Goal: Information Seeking & Learning: Learn about a topic

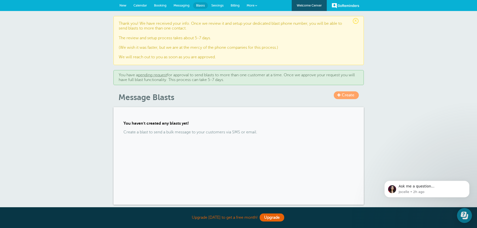
click at [233, 5] on span "Billing" at bounding box center [235, 6] width 9 height 4
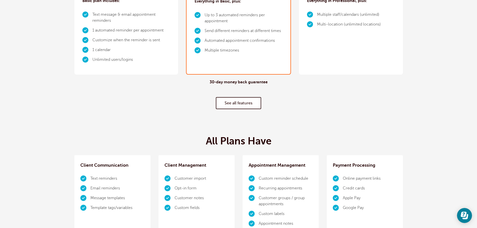
scroll to position [150, 0]
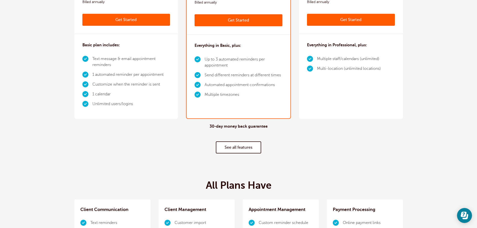
click at [233, 150] on link "See all features" at bounding box center [238, 147] width 45 height 12
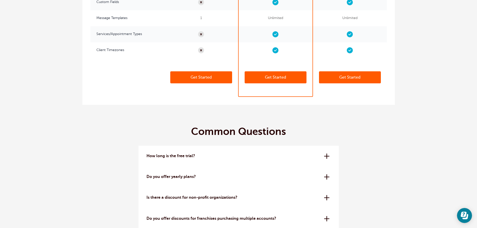
scroll to position [1354, 0]
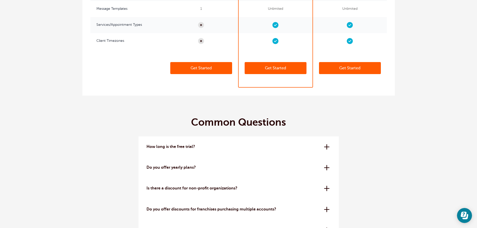
click at [327, 169] on div "Do you offer yearly plans? Yes - if you pay 1 year at a time you get a discount…" at bounding box center [238, 167] width 200 height 21
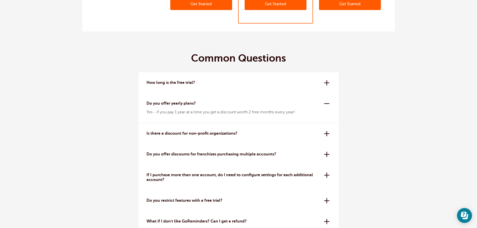
scroll to position [1429, 0]
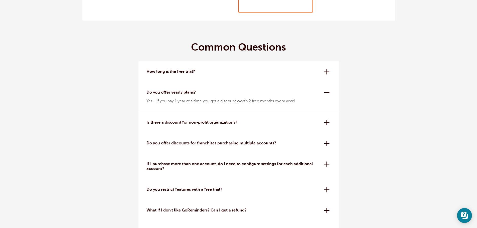
click at [327, 122] on div "Is there a discount for non-profit organizations? Yes, we offer a 20% off disco…" at bounding box center [238, 122] width 200 height 21
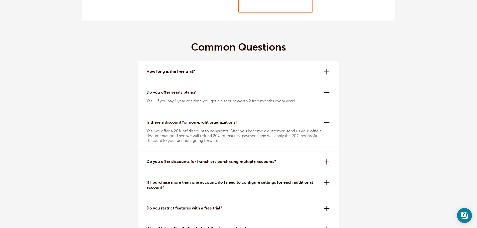
click at [328, 161] on div "Do you offer discounts for franchises purchasing multiple accounts? Yes! We off…" at bounding box center [238, 161] width 200 height 21
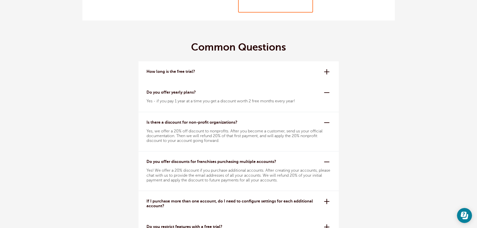
scroll to position [1504, 0]
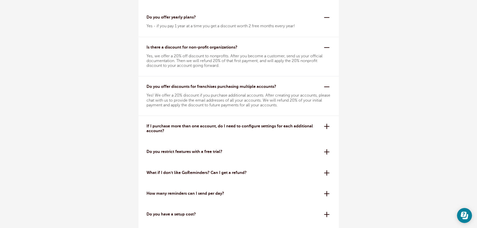
click at [328, 154] on div "Do you restrict features with a free trial? No! While trials are more limited t…" at bounding box center [238, 151] width 200 height 21
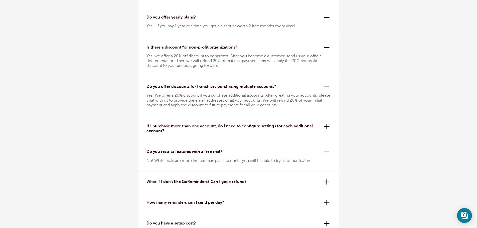
click at [325, 183] on div "What if I don't like GoReminders? Can I get a refund? We offer a 30-day money-b…" at bounding box center [238, 181] width 200 height 21
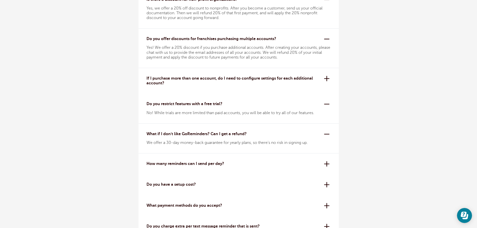
scroll to position [1554, 0]
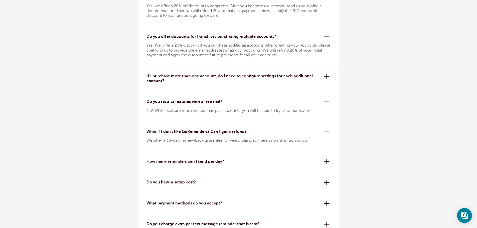
click at [328, 163] on div "How many reminders can I send per day? All plans have a 24-hour reminder sendin…" at bounding box center [238, 161] width 200 height 21
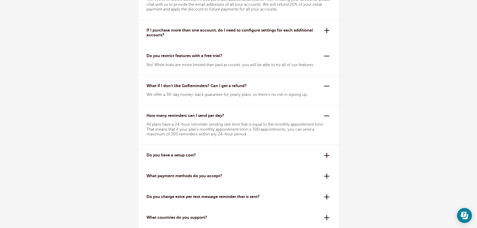
scroll to position [1604, 0]
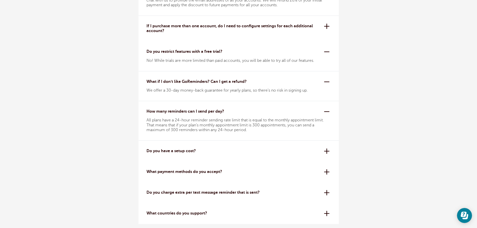
click at [328, 154] on div "Do you have a setup cost? Absolutely not. All plans are month to month or year …" at bounding box center [238, 151] width 200 height 21
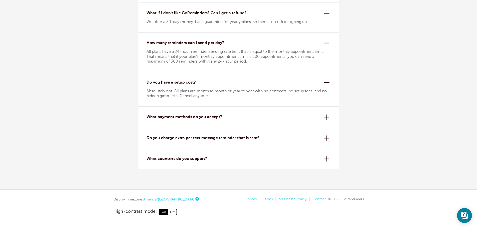
scroll to position [1680, 0]
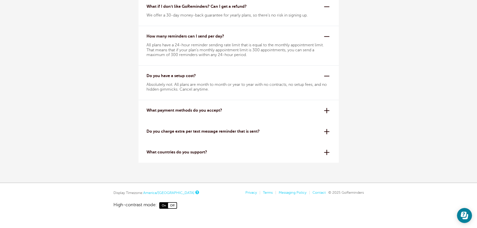
click at [328, 109] on div "What payment methods do you accept? We use Stripe for secure credit card proces…" at bounding box center [238, 110] width 200 height 21
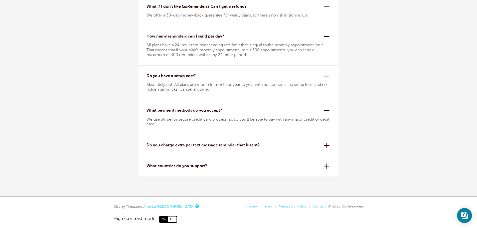
click at [328, 145] on div "Do you charge extra per text message reminder that is sent? Nope! Our pricing i…" at bounding box center [238, 145] width 200 height 21
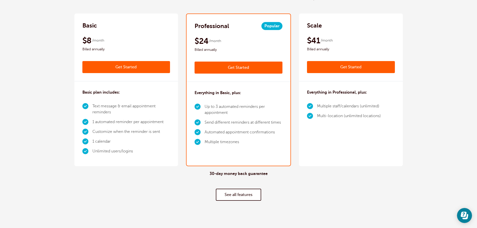
scroll to position [94, 0]
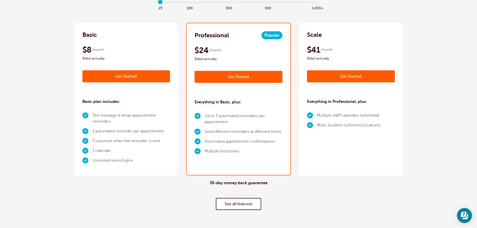
click at [241, 206] on link "See all features" at bounding box center [238, 204] width 45 height 12
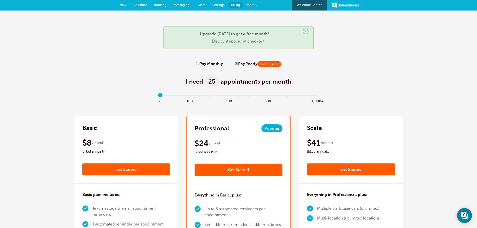
scroll to position [0, 0]
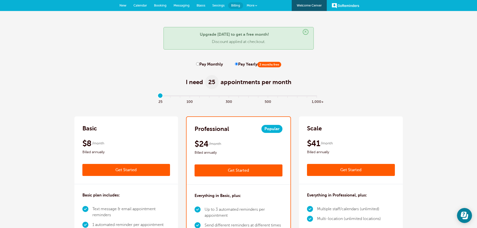
click at [257, 6] on span at bounding box center [256, 6] width 2 height 2
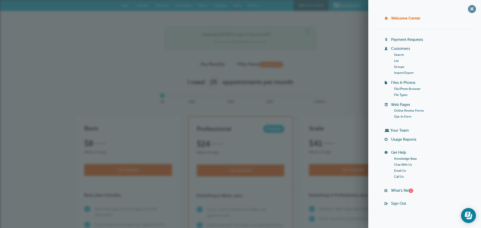
click at [467, 11] on span "+" at bounding box center [471, 8] width 11 height 11
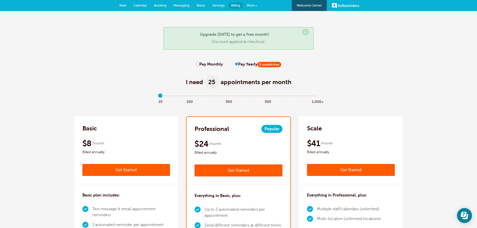
click at [121, 5] on span "New" at bounding box center [122, 6] width 7 height 4
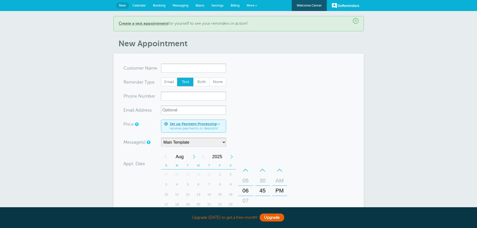
click at [136, 5] on span "Calendar" at bounding box center [139, 6] width 14 height 4
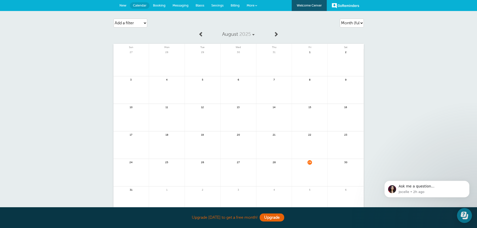
click at [156, 5] on span "Booking" at bounding box center [159, 6] width 13 height 4
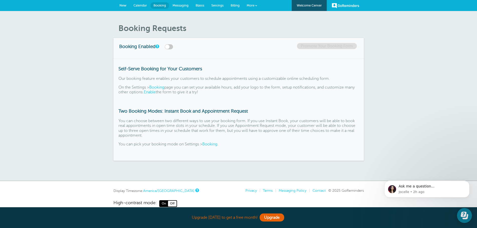
click at [185, 7] on link "Messaging" at bounding box center [180, 5] width 23 height 11
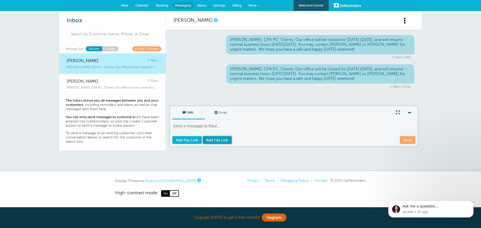
click at [208, 141] on span "Add File Link" at bounding box center [217, 140] width 22 height 4
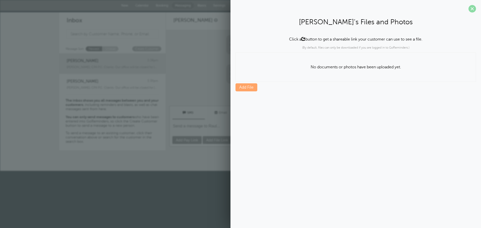
click at [475, 10] on span at bounding box center [472, 9] width 8 height 8
